Goal: Task Accomplishment & Management: Complete application form

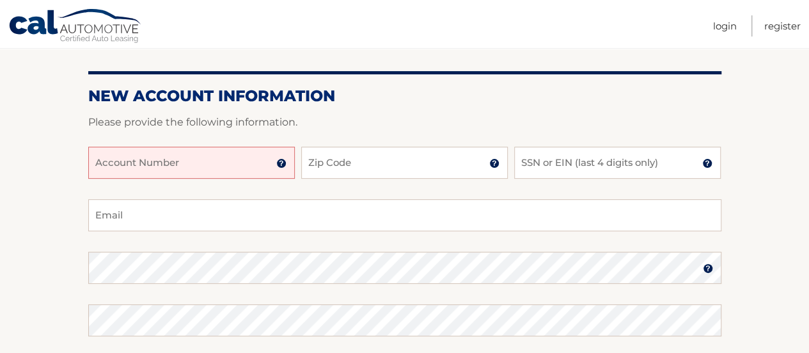
scroll to position [128, 0]
click at [207, 156] on input "Account Number" at bounding box center [191, 163] width 207 height 32
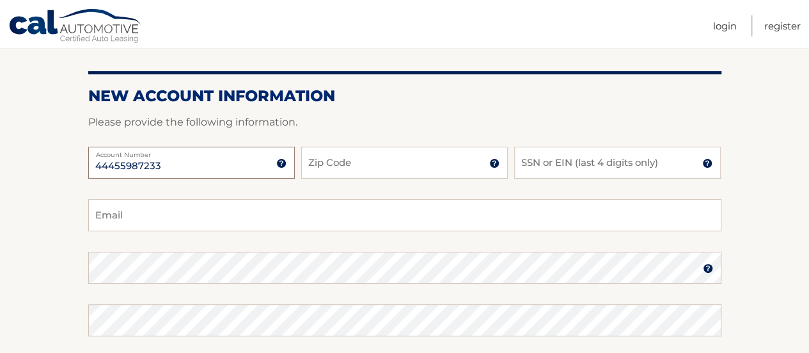
type input "44455987233"
type input "11777"
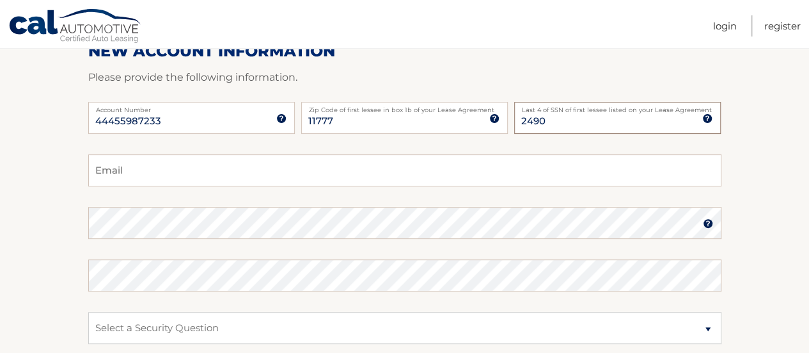
scroll to position [192, 0]
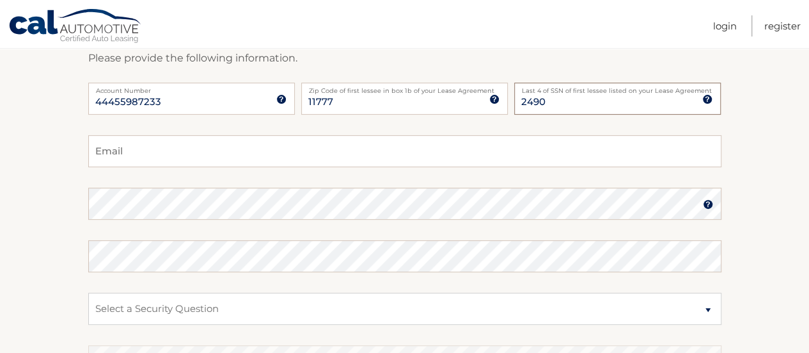
type input "2490"
click at [260, 151] on input "Email" at bounding box center [404, 151] width 633 height 32
type input "heatherannemorgan@gmail.com"
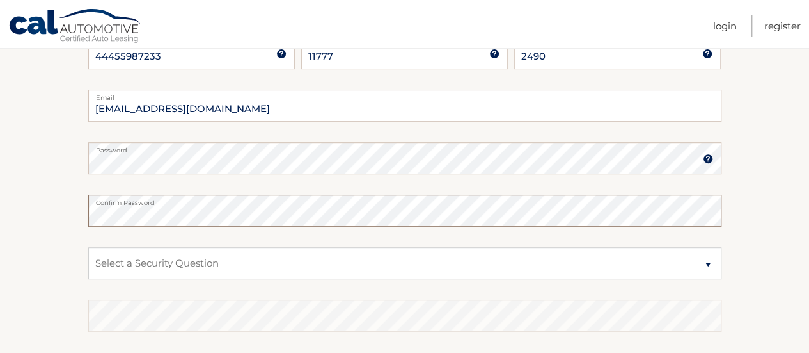
scroll to position [256, 0]
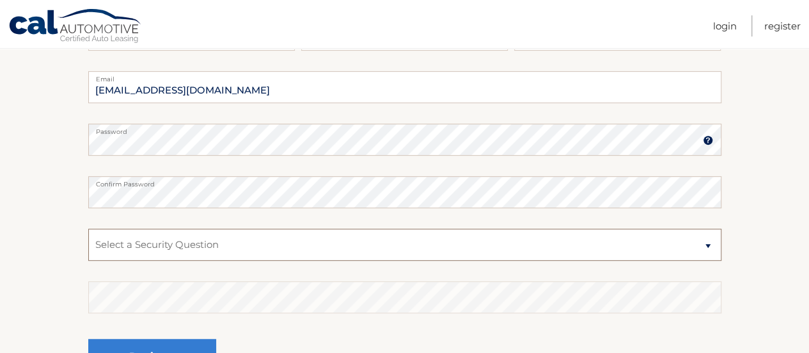
click at [255, 234] on select "Select a Security Question What was the name of your elementary school? What is…" at bounding box center [404, 244] width 633 height 32
select select "1"
click at [88, 228] on select "Select a Security Question What was the name of your elementary school? What is…" at bounding box center [404, 244] width 633 height 32
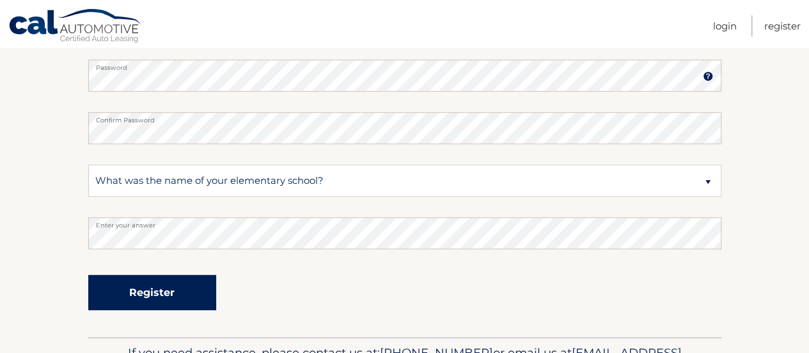
click at [209, 281] on button "Register" at bounding box center [152, 291] width 128 height 35
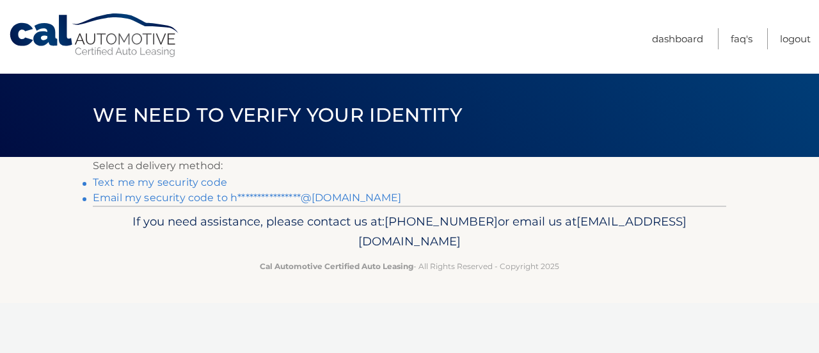
click at [196, 180] on link "Text me my security code" at bounding box center [160, 182] width 134 height 12
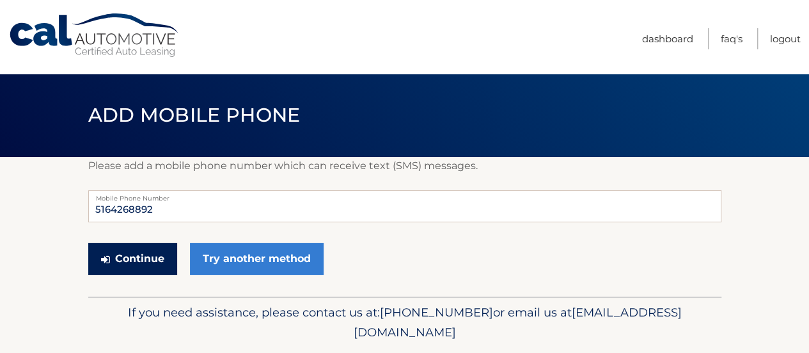
click at [157, 260] on button "Continue" at bounding box center [132, 258] width 89 height 32
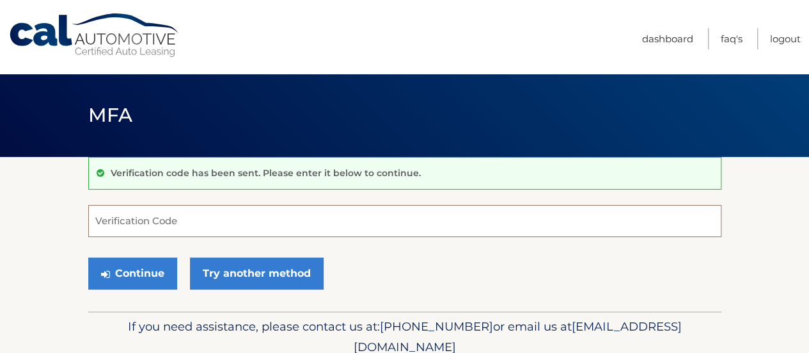
click at [143, 227] on input "Verification Code" at bounding box center [404, 221] width 633 height 32
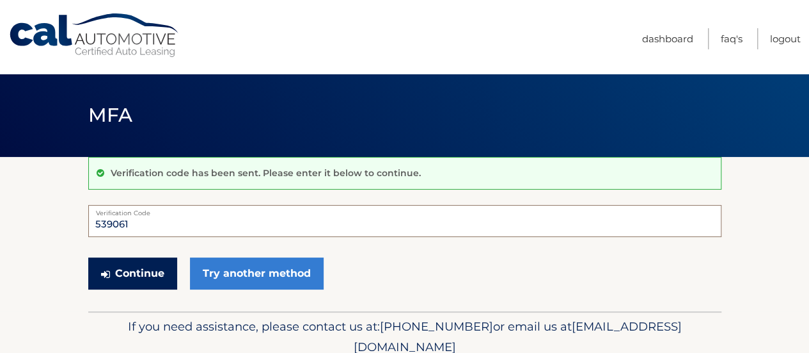
type input "539061"
click at [145, 267] on button "Continue" at bounding box center [132, 273] width 89 height 32
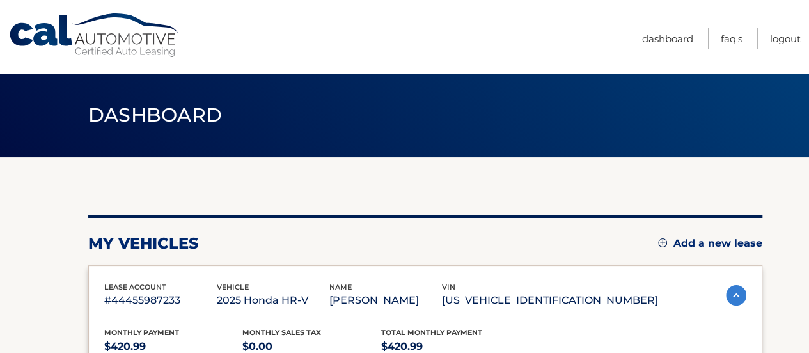
scroll to position [64, 0]
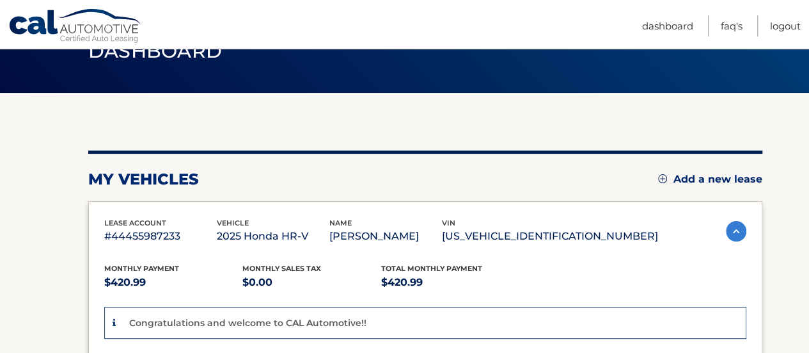
click at [434, 22] on nav "Menu Dashboard FAQ's Logout" at bounding box center [496, 24] width 610 height 48
